Goal: Task Accomplishment & Management: Use online tool/utility

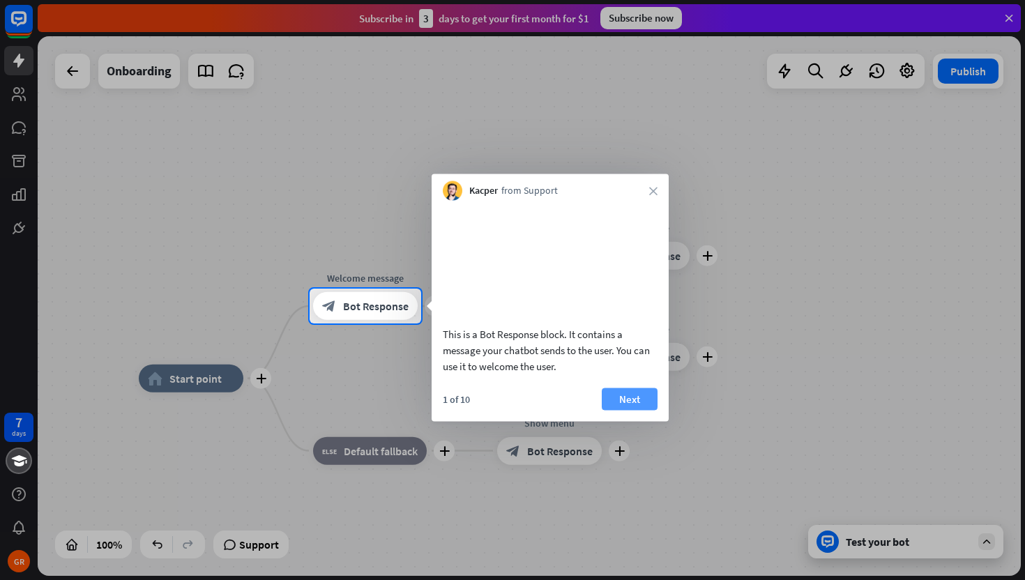
click at [619, 410] on button "Next" at bounding box center [630, 399] width 56 height 22
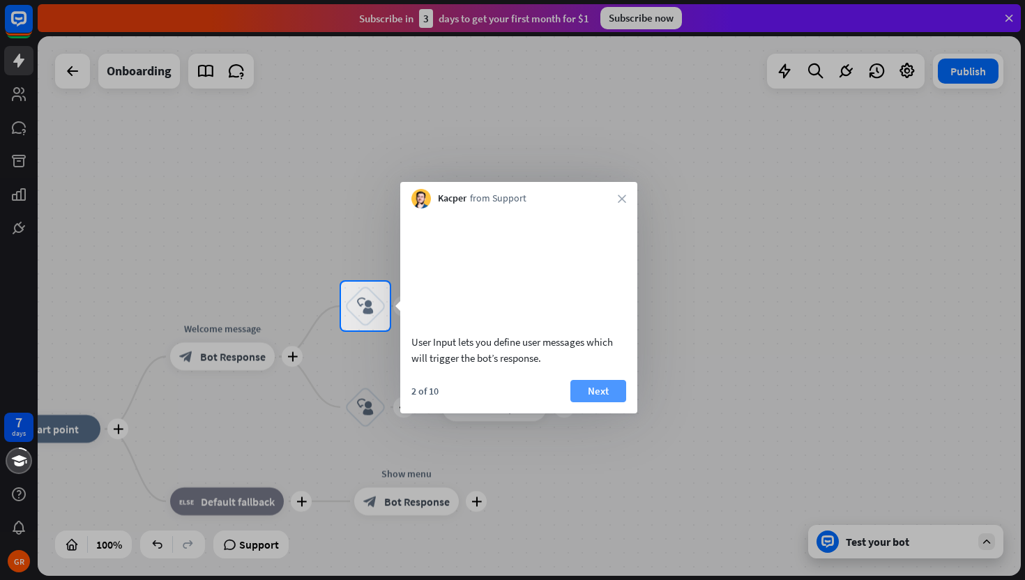
click at [609, 402] on button "Next" at bounding box center [598, 391] width 56 height 22
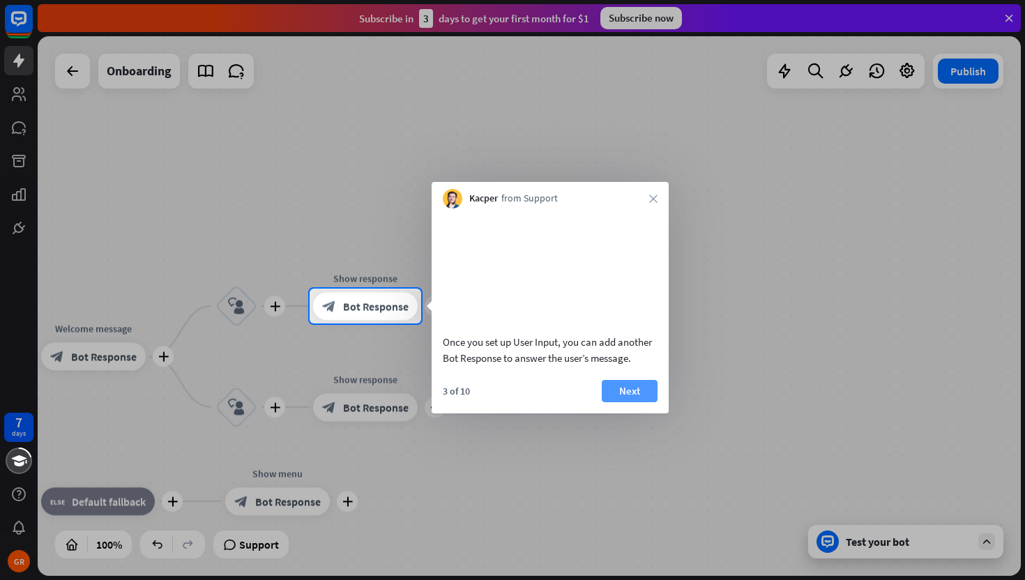
click at [630, 402] on button "Next" at bounding box center [630, 391] width 56 height 22
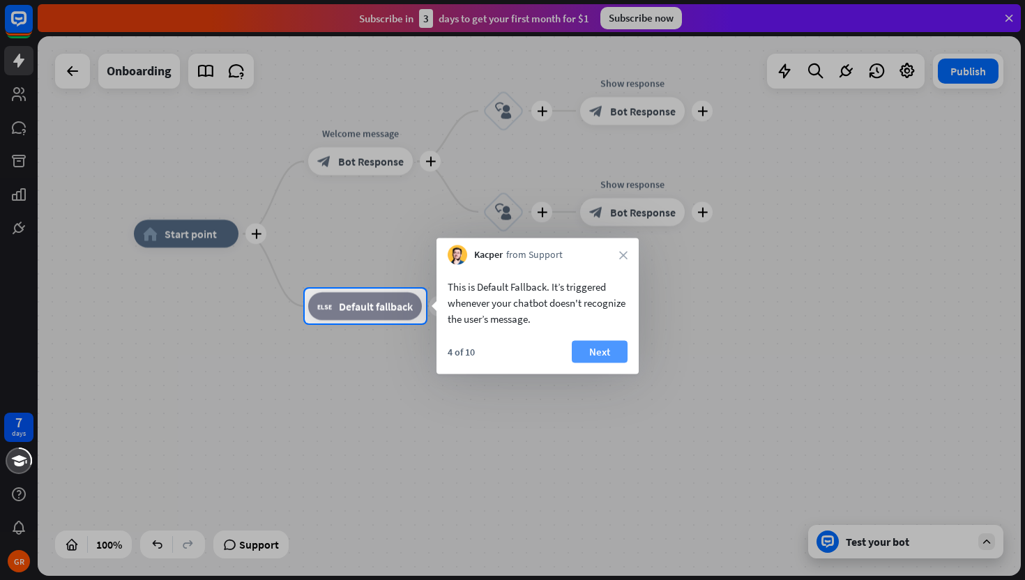
click at [596, 353] on button "Next" at bounding box center [600, 352] width 56 height 22
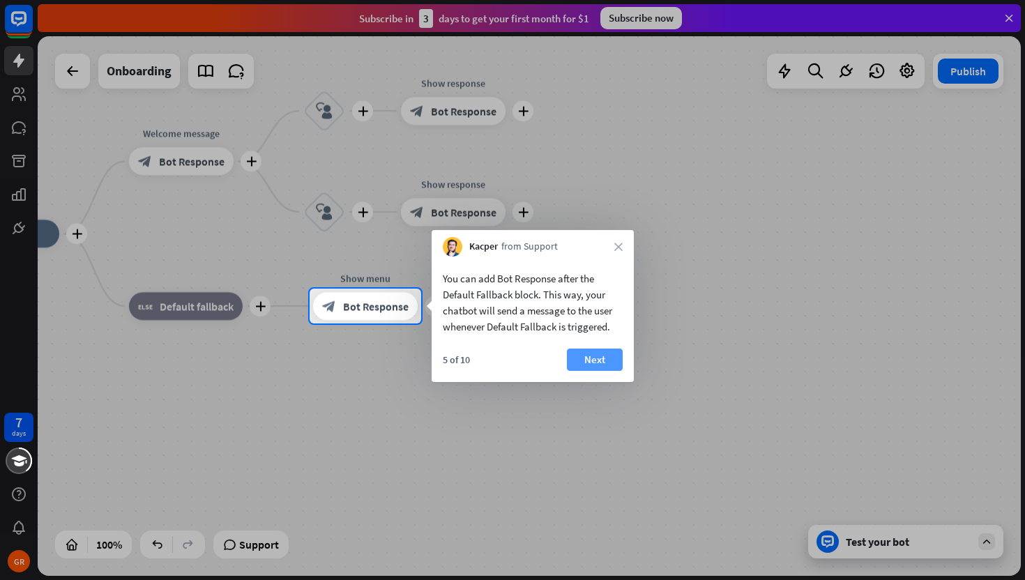
click at [602, 360] on button "Next" at bounding box center [595, 360] width 56 height 22
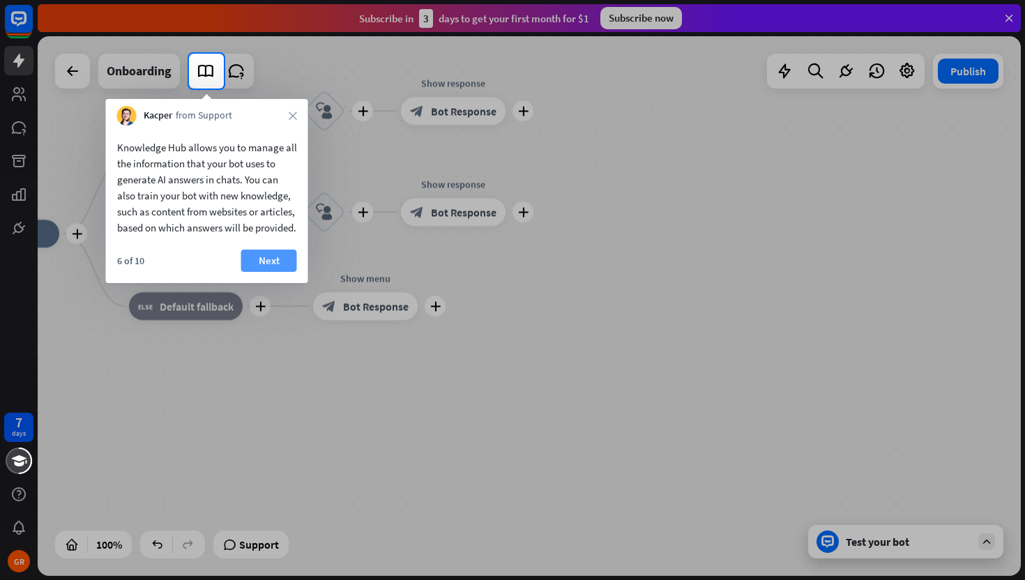
click at [273, 272] on button "Next" at bounding box center [269, 261] width 56 height 22
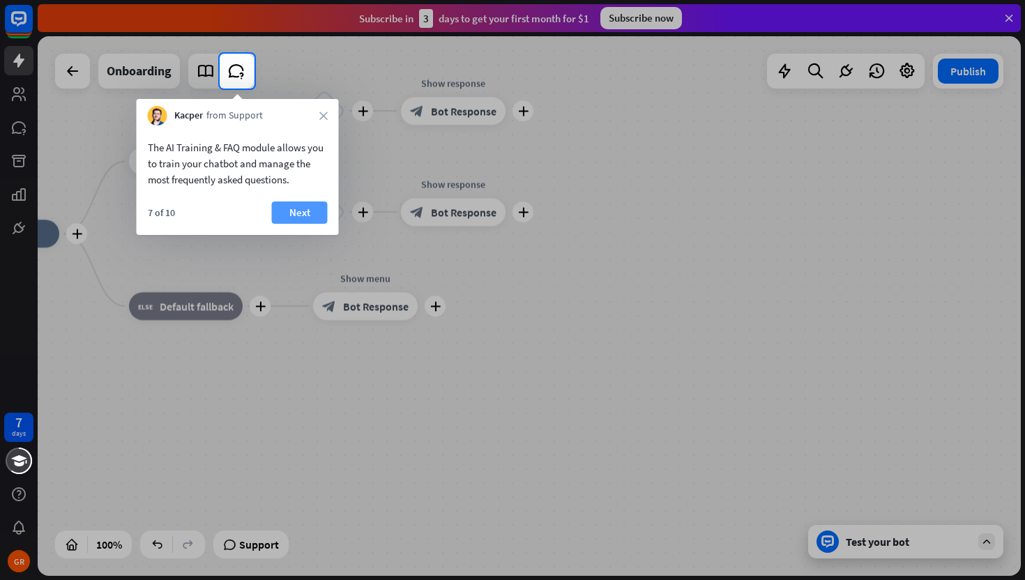
click at [298, 211] on button "Next" at bounding box center [300, 213] width 56 height 22
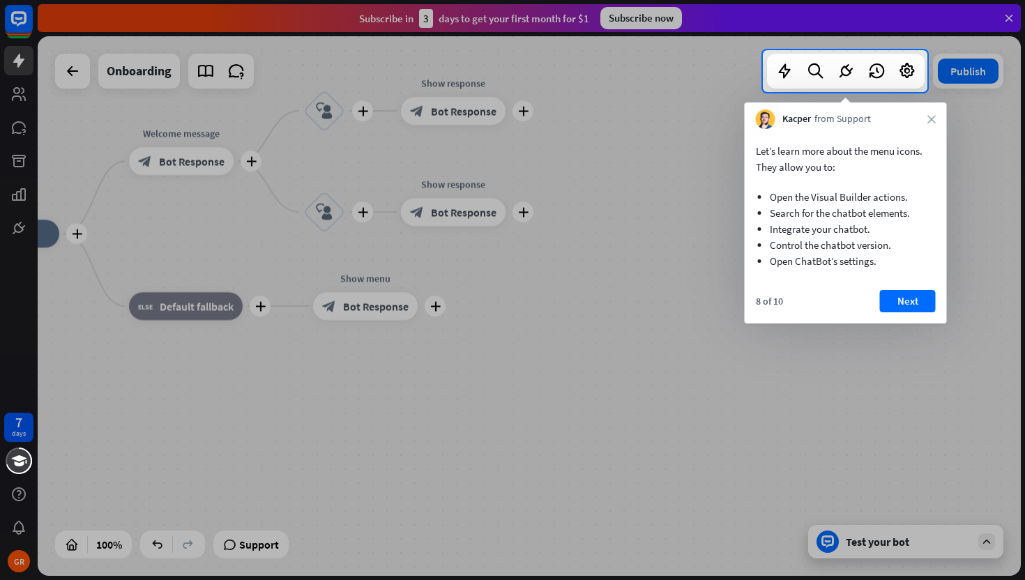
click at [663, 311] on div at bounding box center [512, 336] width 1025 height 488
click at [931, 117] on icon "close" at bounding box center [931, 119] width 8 height 8
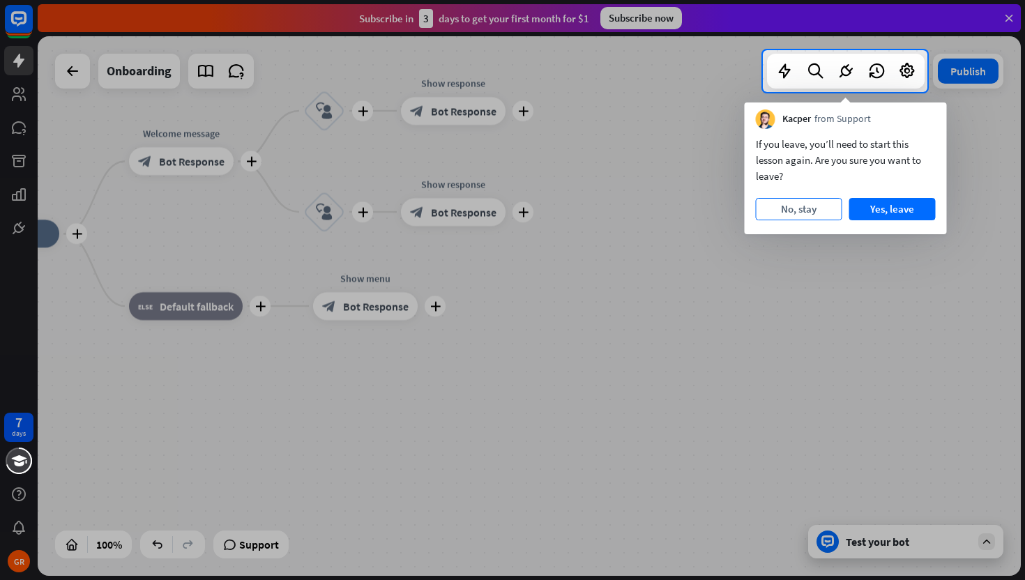
click at [814, 211] on button "No, stay" at bounding box center [799, 209] width 86 height 22
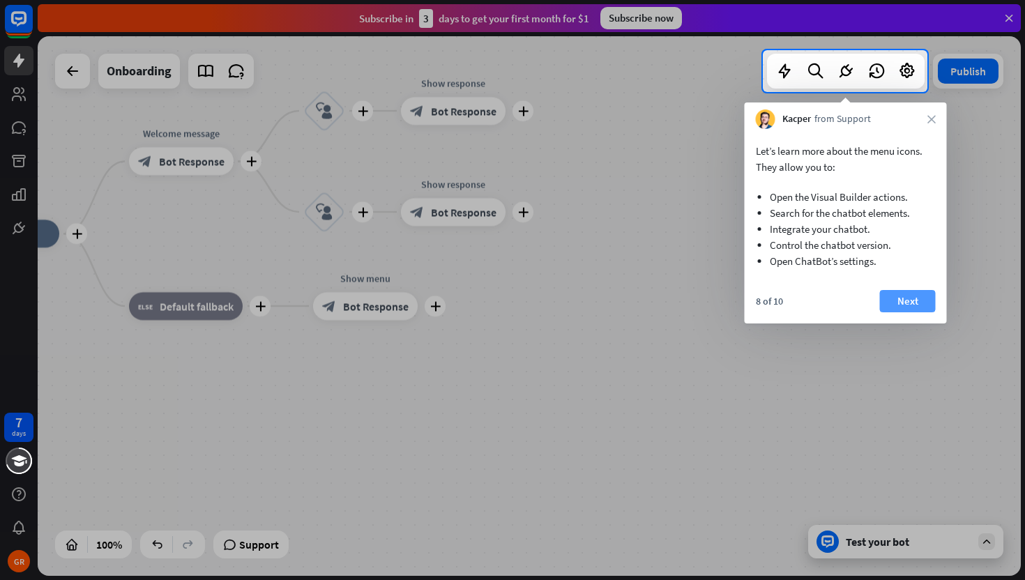
click at [902, 298] on button "Next" at bounding box center [908, 301] width 56 height 22
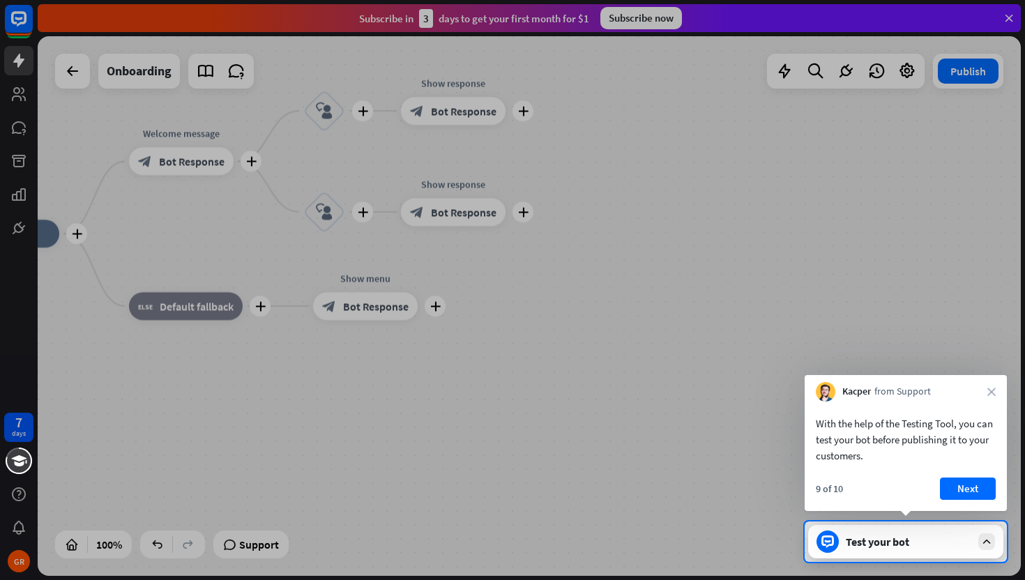
click at [952, 541] on div "Test your bot" at bounding box center [909, 542] width 126 height 14
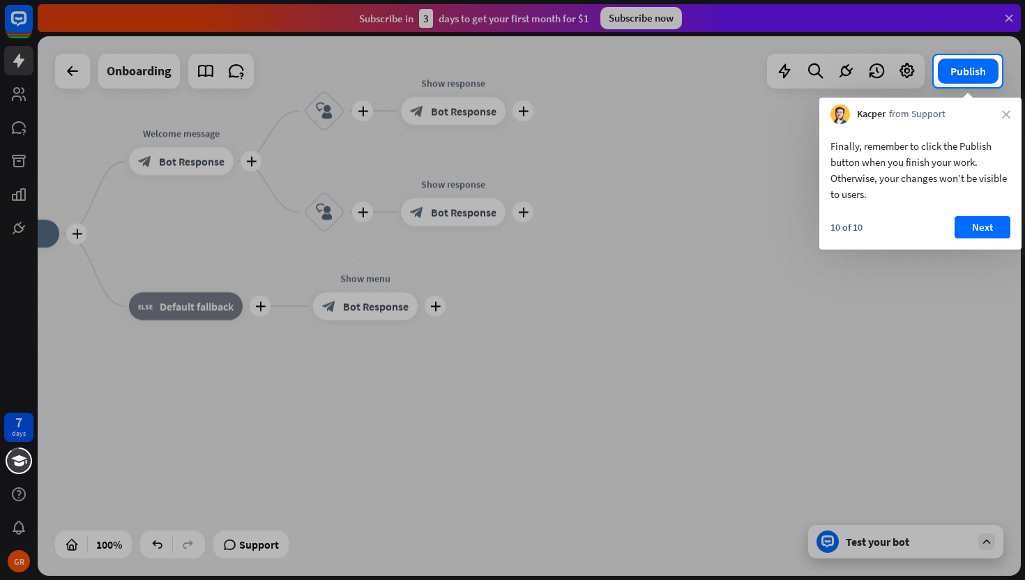
click at [989, 542] on div at bounding box center [512, 333] width 1025 height 493
click at [930, 414] on div at bounding box center [512, 333] width 1025 height 493
click at [1006, 113] on icon "close" at bounding box center [1006, 114] width 8 height 8
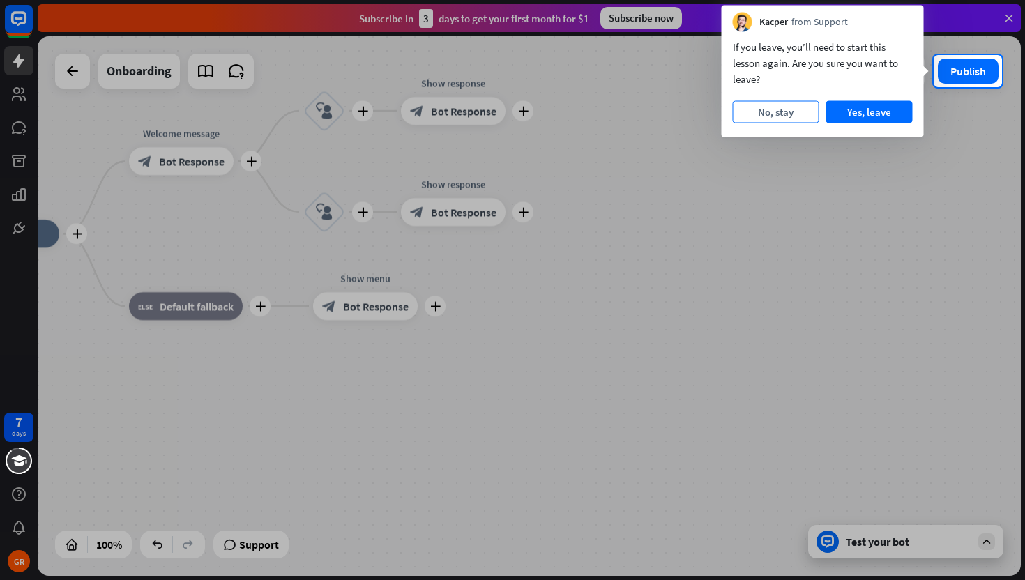
click at [788, 113] on button "No, stay" at bounding box center [776, 112] width 86 height 22
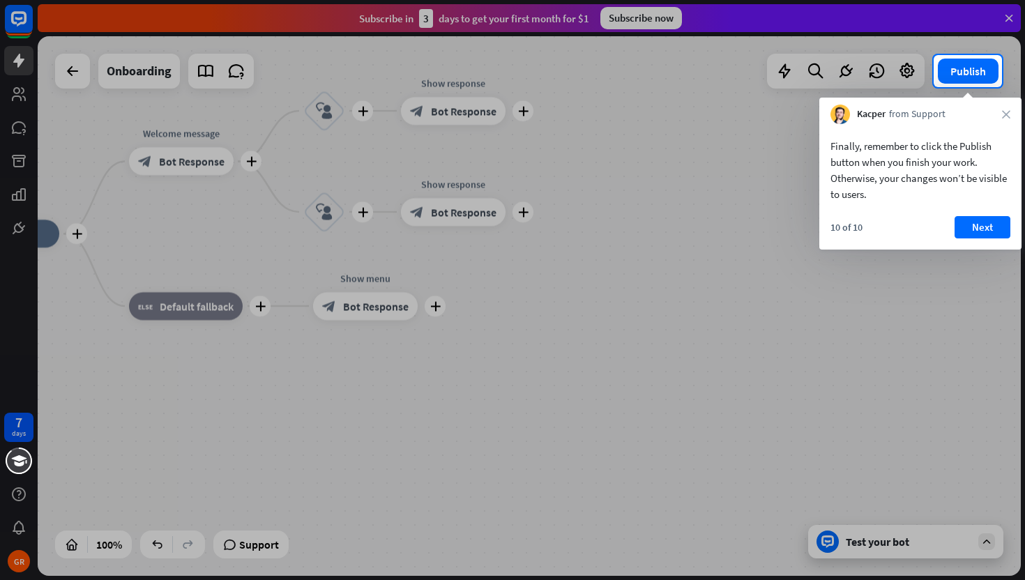
click at [1010, 20] on div at bounding box center [512, 27] width 1025 height 55
click at [78, 76] on div at bounding box center [467, 71] width 934 height 32
click at [916, 540] on div at bounding box center [512, 333] width 1025 height 493
click at [989, 218] on button "Next" at bounding box center [983, 227] width 56 height 22
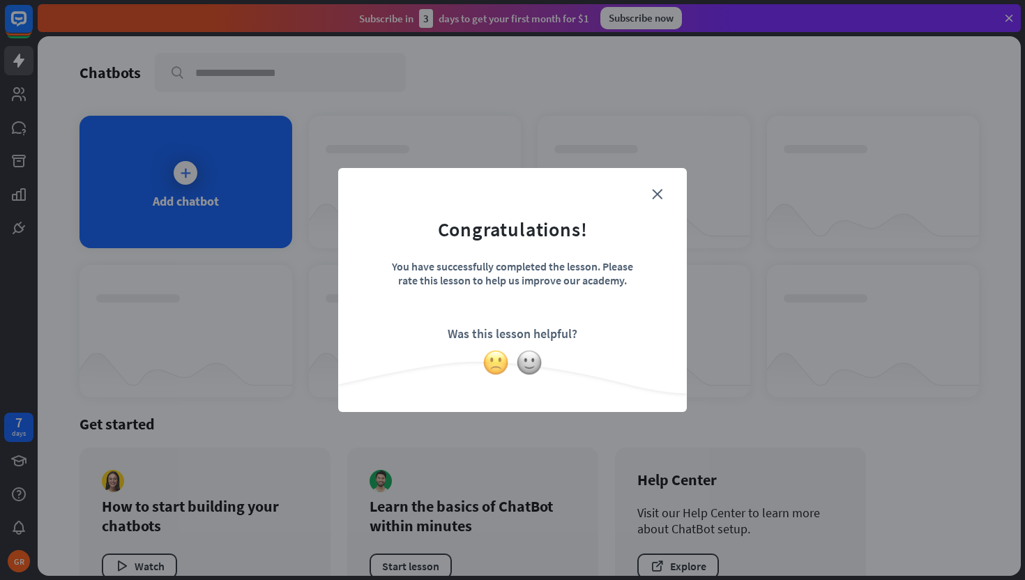
click at [496, 363] on img at bounding box center [496, 362] width 26 height 26
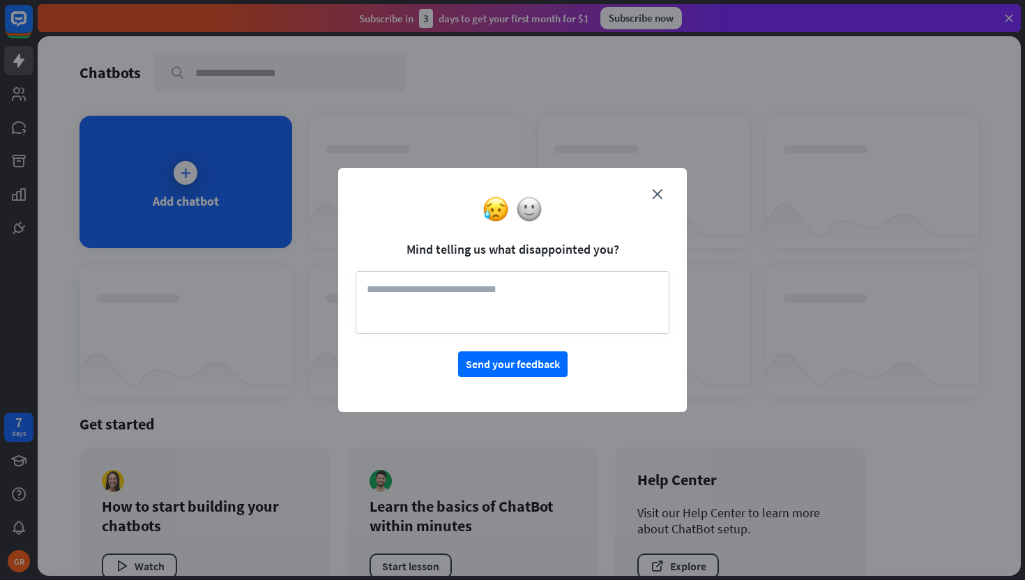
click at [660, 187] on form "Mind telling us what disappointed you? Send your feedback" at bounding box center [513, 281] width 314 height 192
click at [654, 192] on icon "close" at bounding box center [657, 194] width 10 height 10
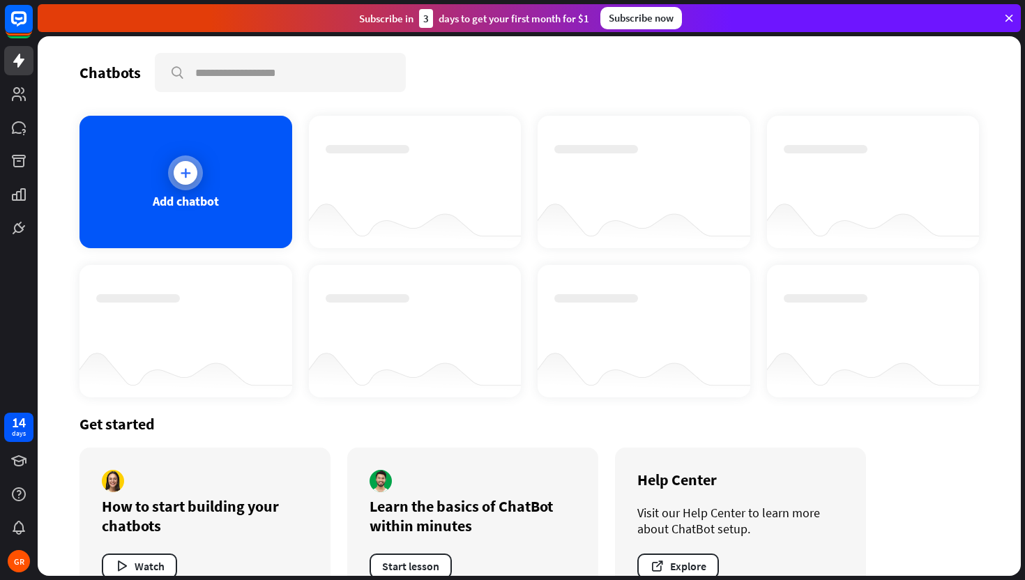
click at [188, 161] on div at bounding box center [186, 173] width 24 height 24
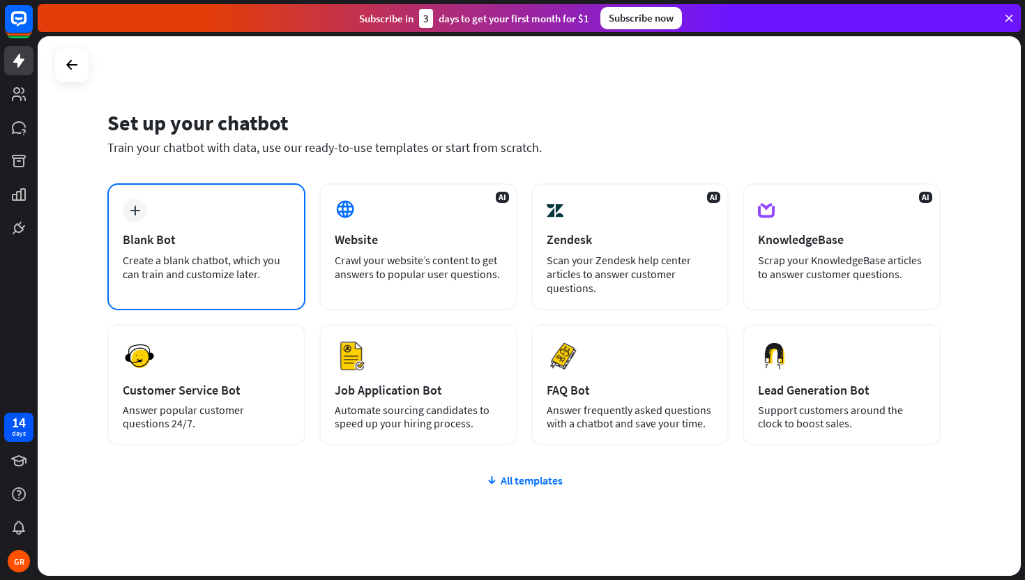
click at [151, 236] on div "Blank Bot" at bounding box center [206, 239] width 167 height 16
